Goal: Navigation & Orientation: Go to known website

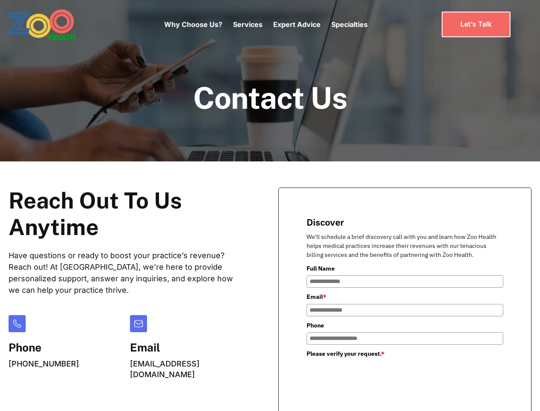
click at [266, 24] on div "Why Choose Us? Services Chronic Care Management Contract Optimization Denial An…" at bounding box center [266, 24] width 204 height 36
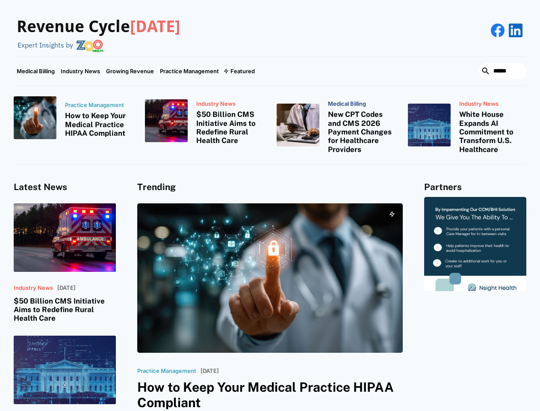
click at [239, 71] on div "Featured" at bounding box center [243, 71] width 24 height 7
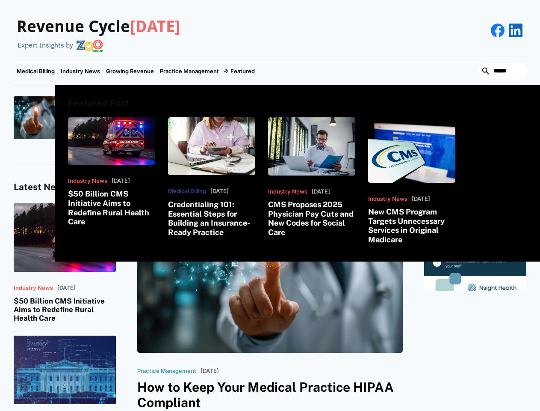
click at [448, 410] on html "Revenue Cycle Today Expert Insights by Medical Billing Industry News Growing Re…" at bounding box center [270, 205] width 540 height 411
